Goal: Task Accomplishment & Management: Complete application form

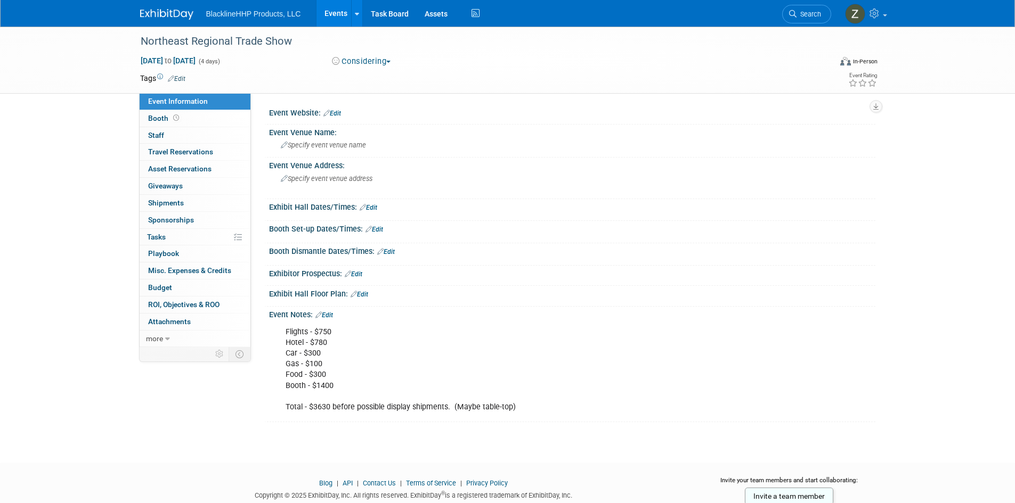
click at [334, 9] on link "Events" at bounding box center [335, 13] width 39 height 27
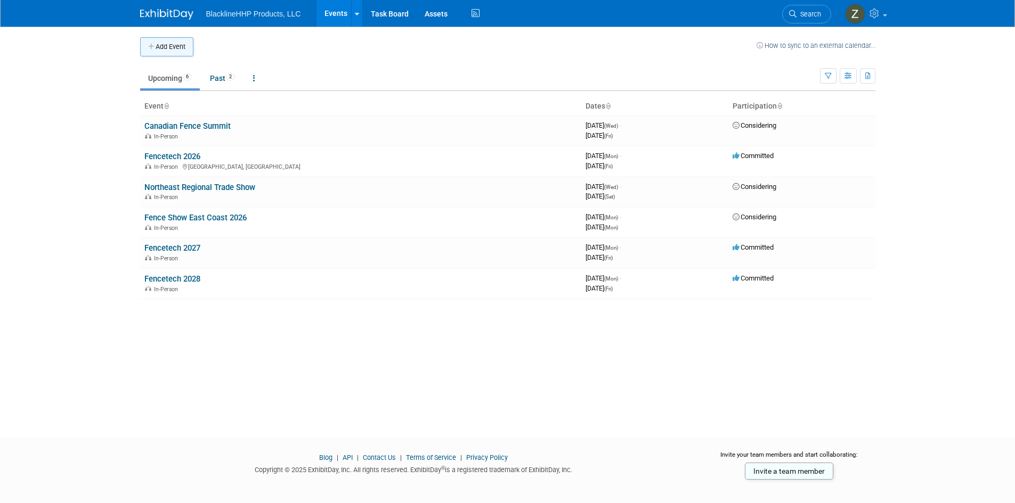
click at [179, 50] on button "Add Event" at bounding box center [166, 46] width 53 height 19
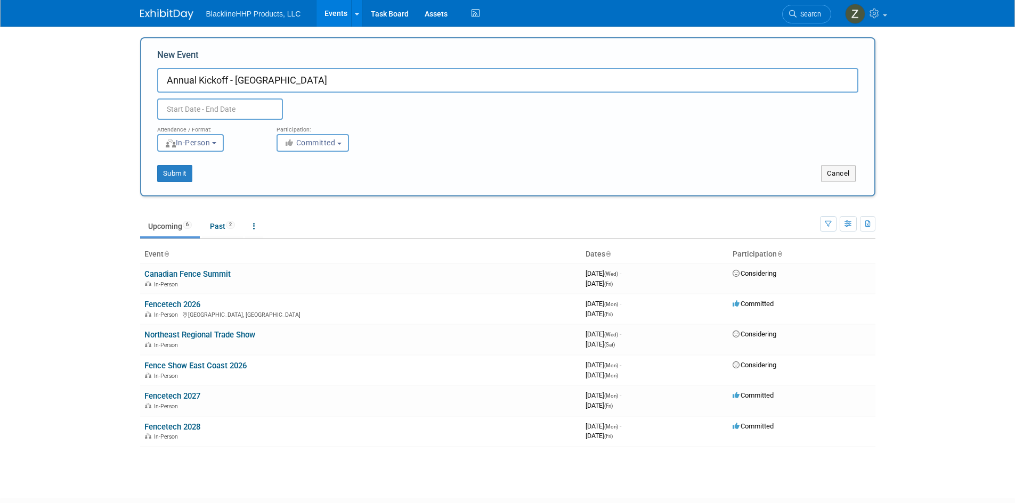
type input "Annual Kickoff - [GEOGRAPHIC_DATA]"
click at [206, 109] on input "text" at bounding box center [220, 109] width 126 height 21
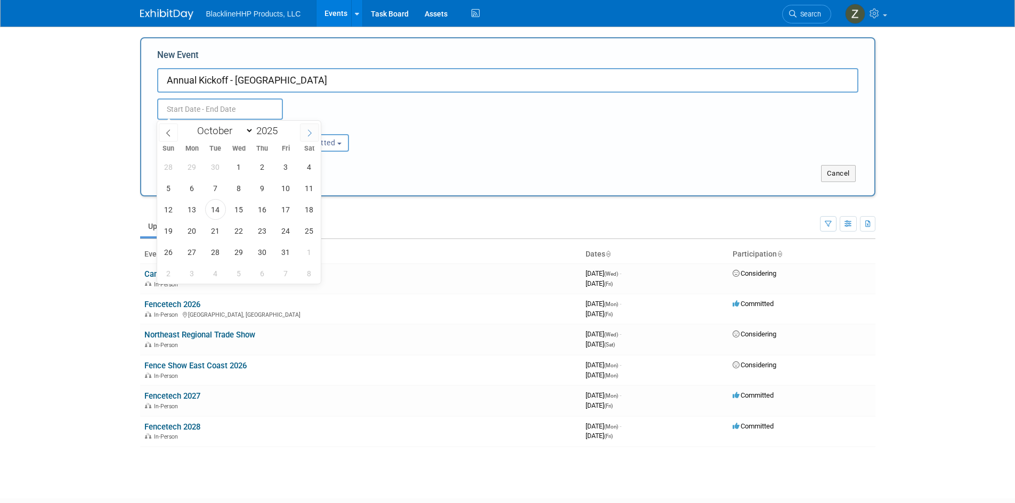
click at [311, 134] on icon at bounding box center [309, 132] width 7 height 7
select select "11"
click at [311, 134] on icon at bounding box center [309, 132] width 7 height 7
type input "2026"
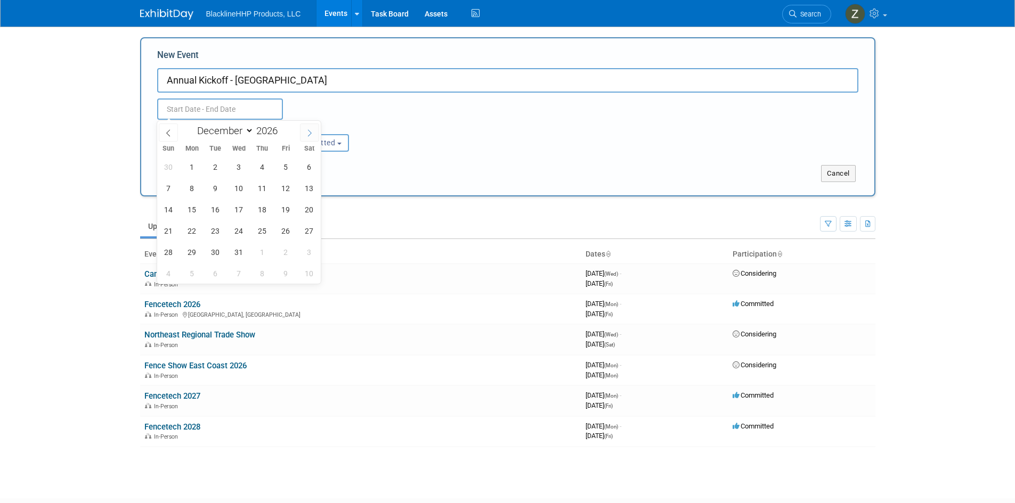
select select "0"
click at [211, 191] on span "6" at bounding box center [215, 188] width 21 height 21
click at [260, 186] on span "8" at bounding box center [262, 188] width 21 height 21
type input "[DATE] to [DATE]"
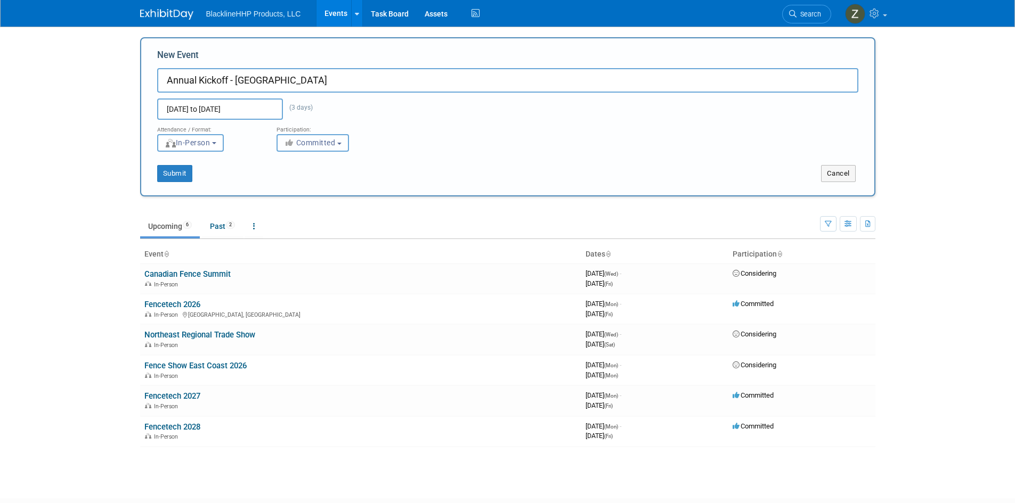
click at [341, 143] on b "button" at bounding box center [339, 144] width 4 height 2
click at [321, 183] on label "Considering" at bounding box center [317, 183] width 70 height 14
click at [287, 183] on input "Considering" at bounding box center [283, 183] width 7 height 7
select select "2"
click at [175, 176] on button "Submit" at bounding box center [174, 173] width 35 height 17
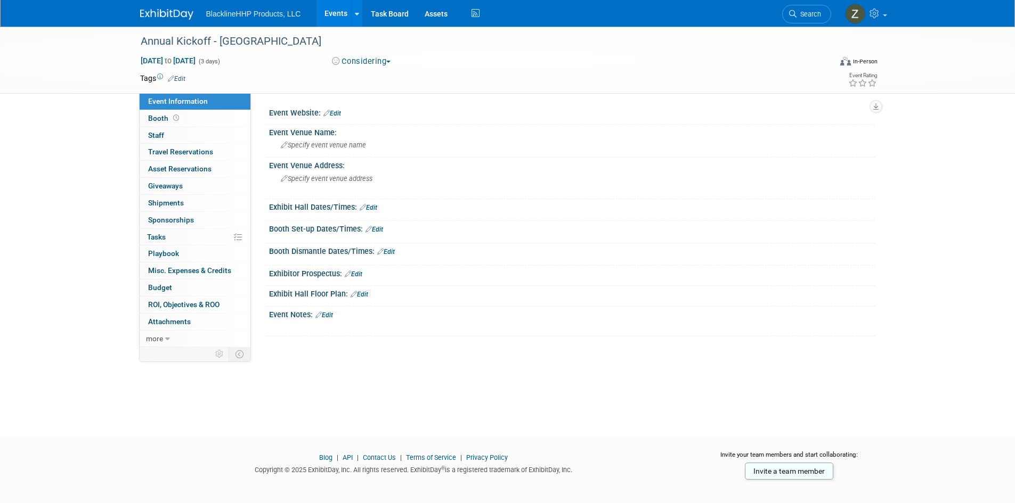
click at [332, 11] on link "Events" at bounding box center [335, 13] width 39 height 27
